Goal: Navigation & Orientation: Understand site structure

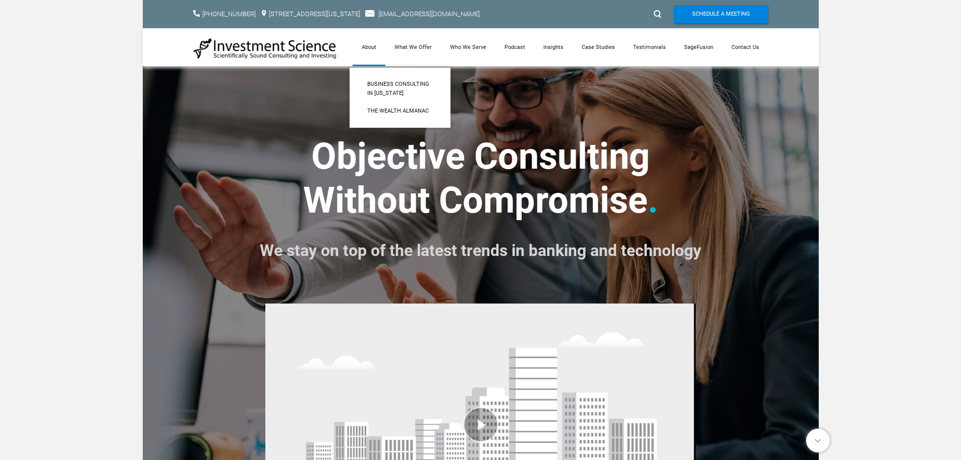
click at [374, 44] on link "About" at bounding box center [369, 47] width 33 height 38
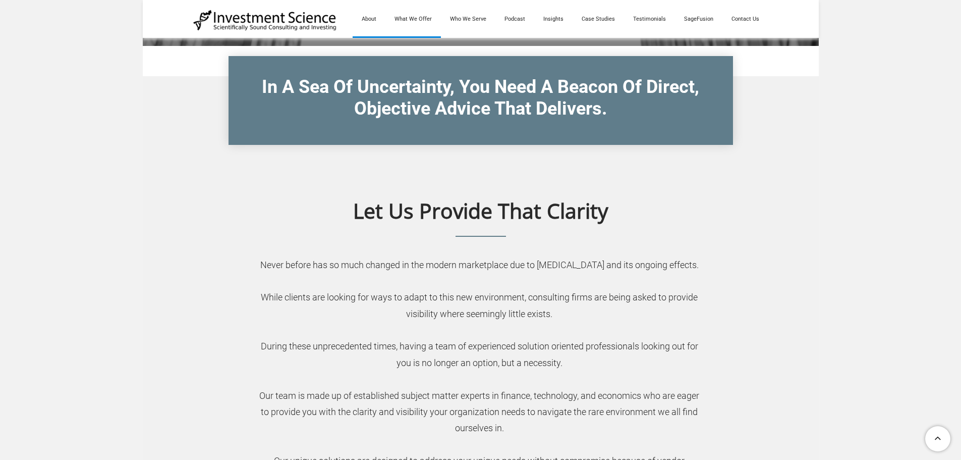
scroll to position [252, 0]
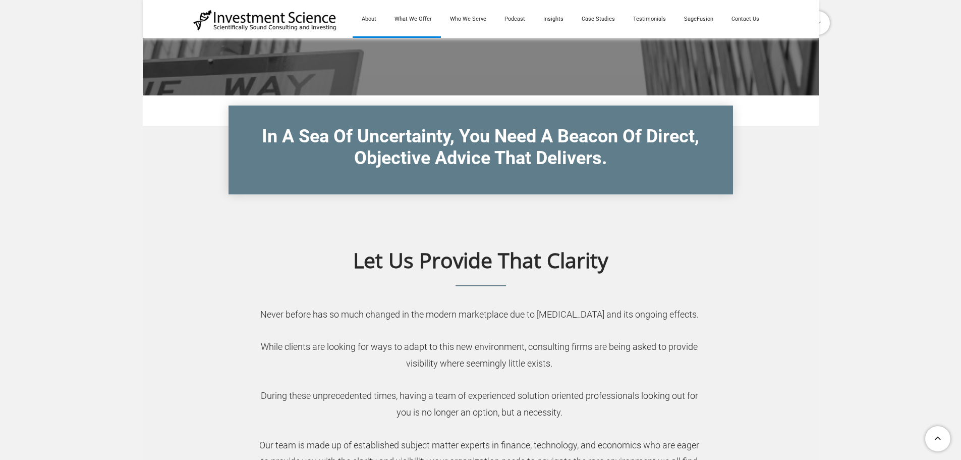
click at [416, 21] on link "What We Offer" at bounding box center [413, 19] width 56 height 38
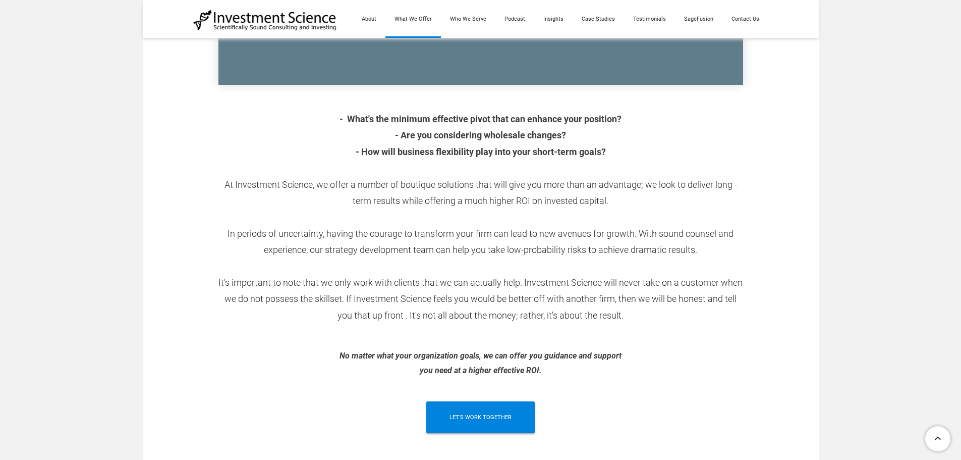
scroll to position [404, 0]
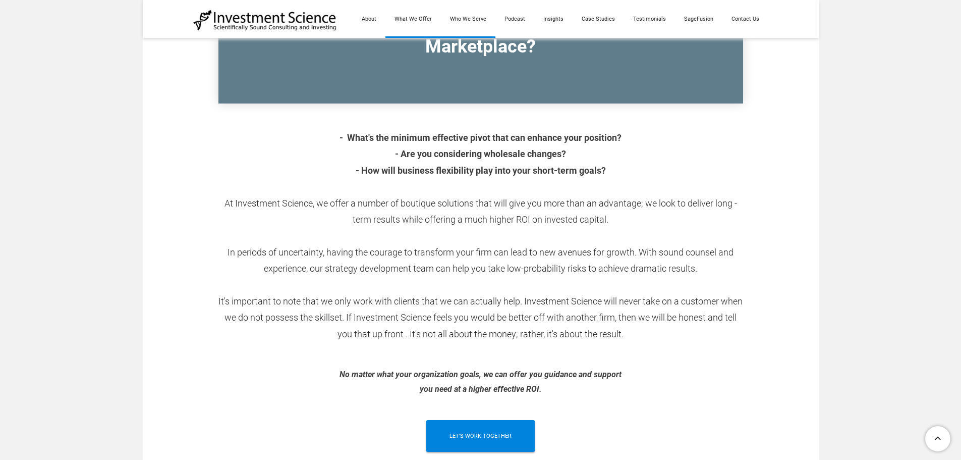
click at [482, 18] on link "Who We Serve" at bounding box center [468, 19] width 54 height 38
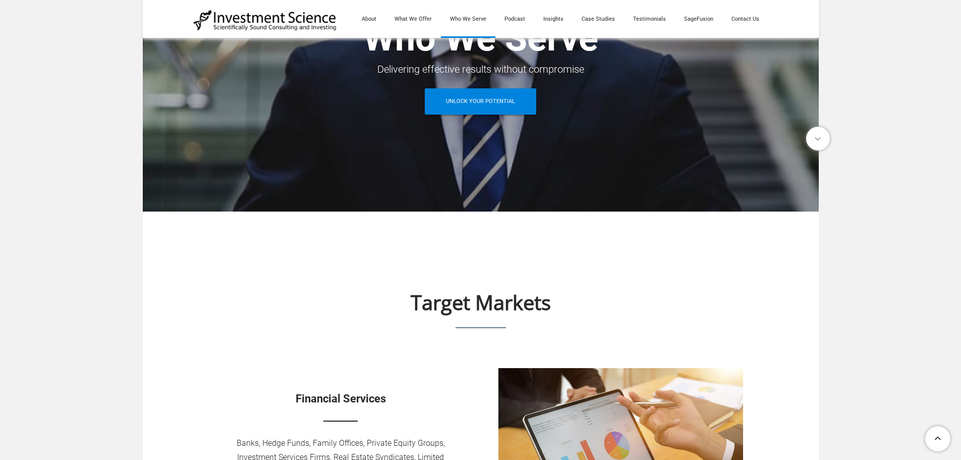
scroll to position [101, 0]
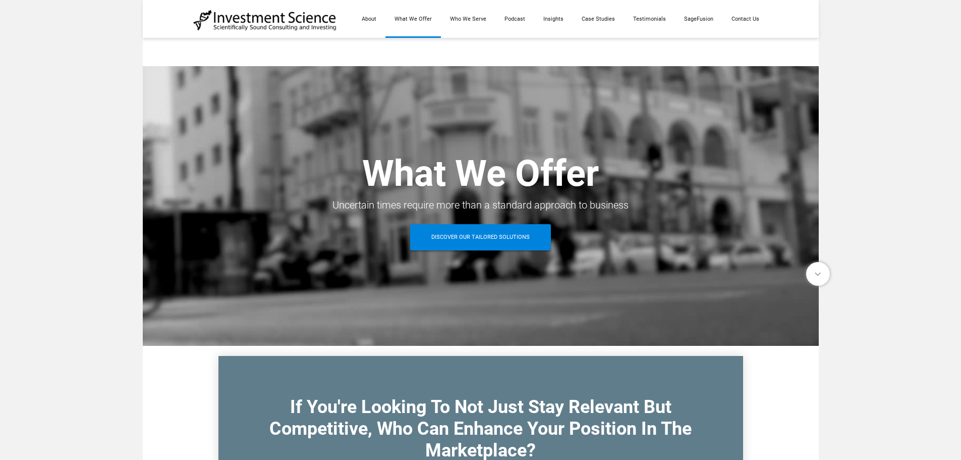
scroll to position [404, 0]
